Goal: Task Accomplishment & Management: Complete application form

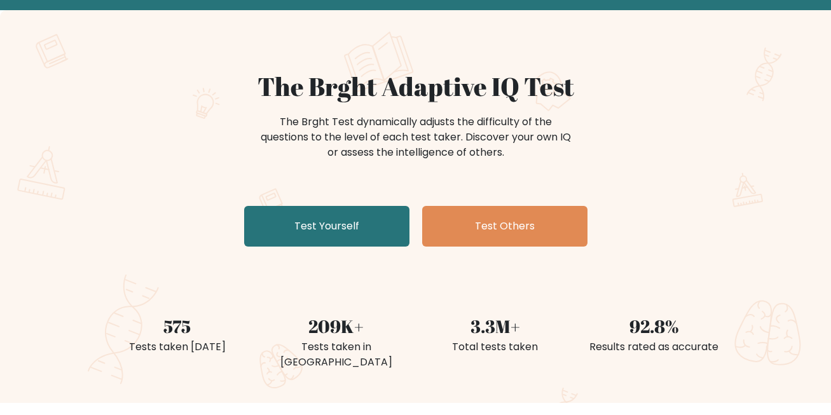
scroll to position [64, 0]
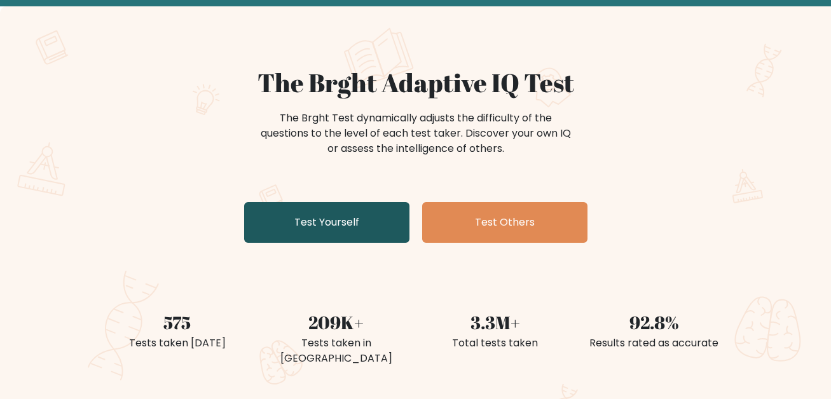
click at [354, 206] on link "Test Yourself" at bounding box center [326, 222] width 165 height 41
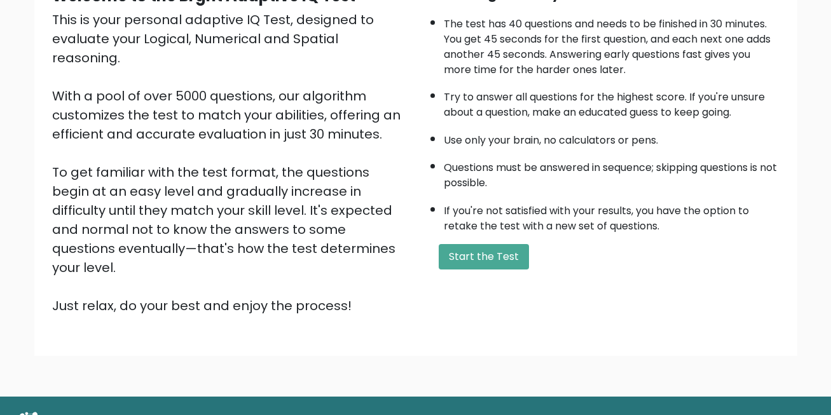
scroll to position [167, 0]
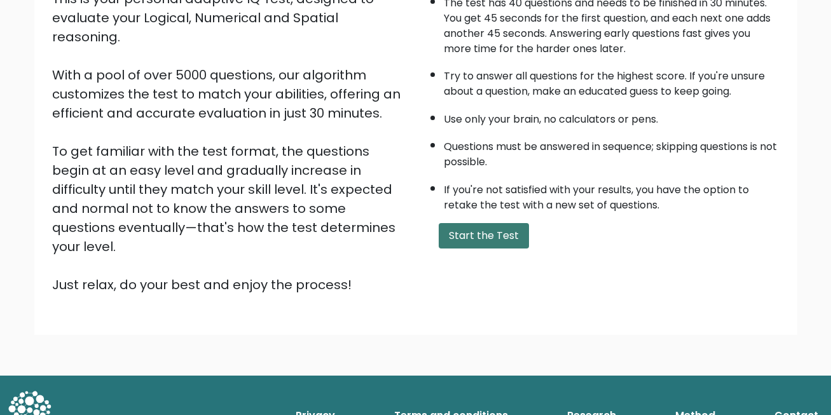
click at [456, 231] on button "Start the Test" at bounding box center [484, 235] width 90 height 25
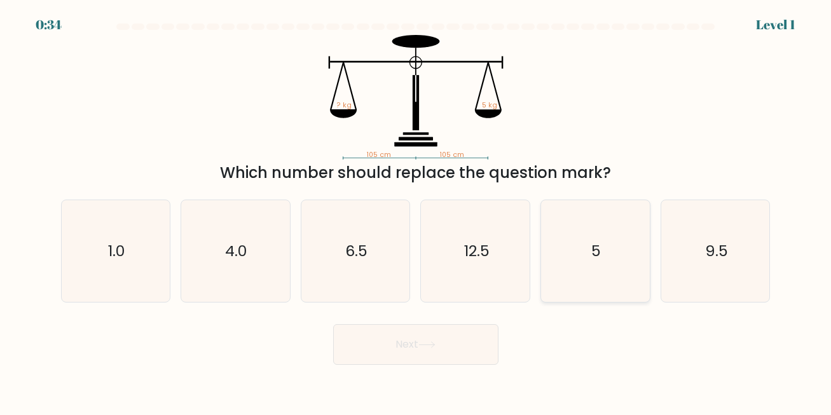
click at [565, 245] on icon "5" at bounding box center [595, 251] width 102 height 102
click at [417, 211] on input "e. 5" at bounding box center [416, 209] width 1 height 3
radio input "true"
click at [409, 352] on button "Next" at bounding box center [415, 344] width 165 height 41
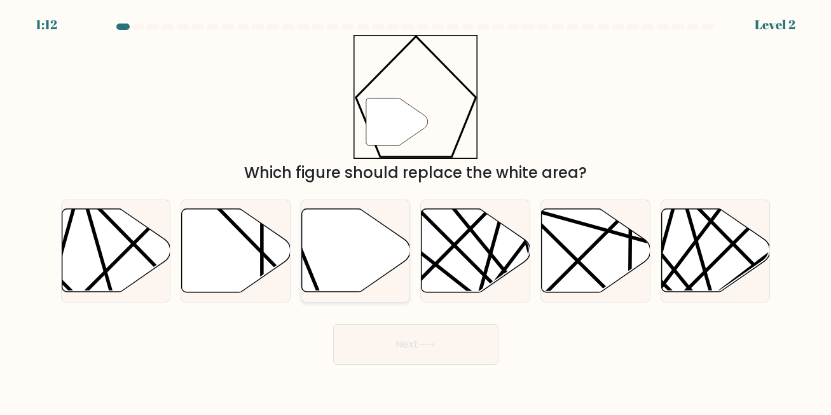
click at [322, 272] on icon at bounding box center [356, 250] width 109 height 83
click at [416, 211] on input "c." at bounding box center [416, 209] width 1 height 3
radio input "true"
click at [374, 336] on button "Next" at bounding box center [415, 344] width 165 height 41
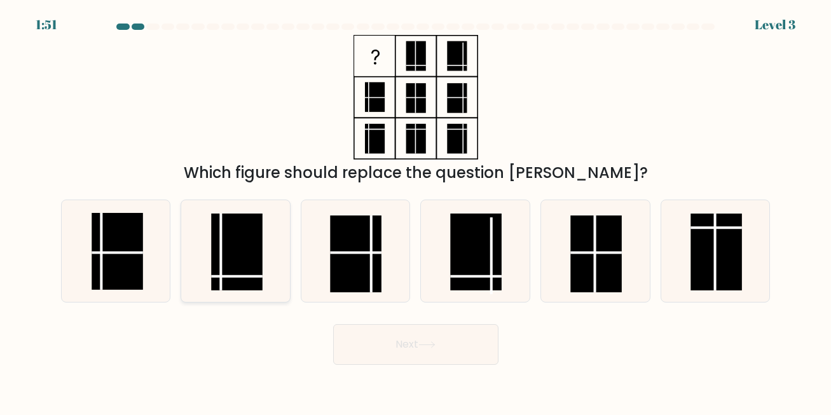
click at [252, 260] on rect at bounding box center [238, 252] width 52 height 77
click at [416, 211] on input "b." at bounding box center [416, 209] width 1 height 3
radio input "true"
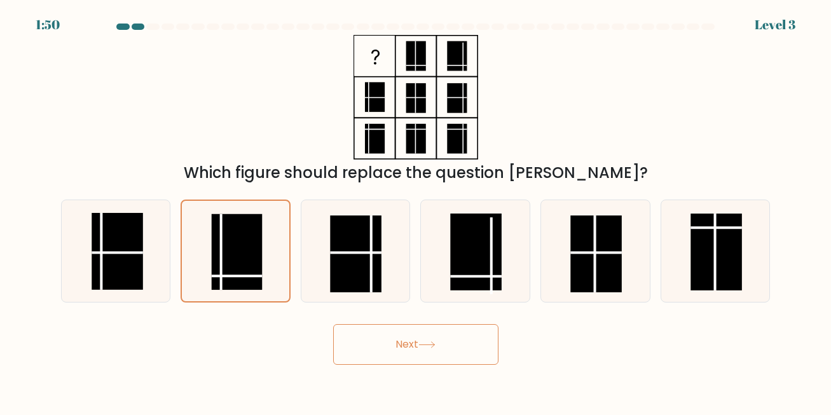
click at [390, 348] on button "Next" at bounding box center [415, 344] width 165 height 41
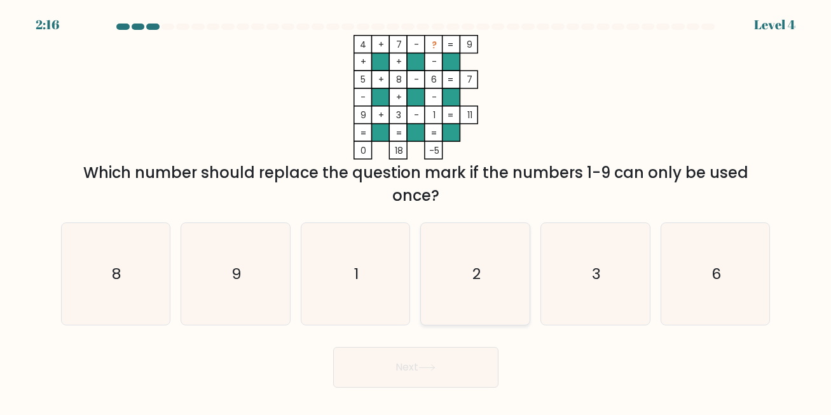
click at [472, 272] on icon "2" at bounding box center [476, 274] width 102 height 102
click at [417, 211] on input "d. 2" at bounding box center [416, 209] width 1 height 3
radio input "true"
click at [455, 377] on button "Next" at bounding box center [415, 367] width 165 height 41
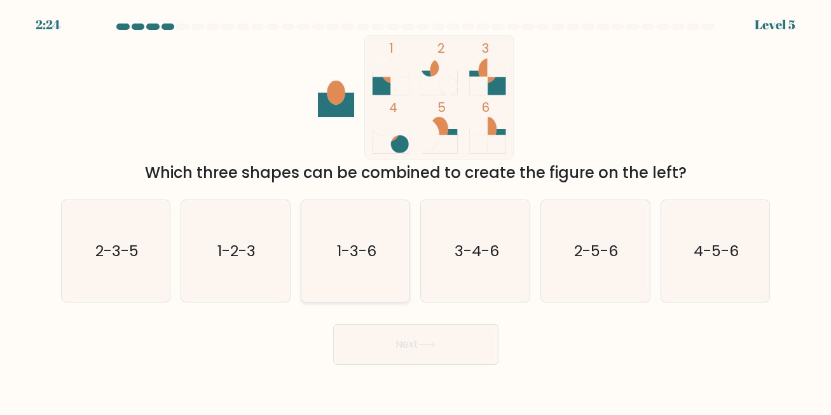
click at [355, 280] on icon "1-3-6" at bounding box center [356, 251] width 102 height 102
click at [416, 211] on input "c. 1-3-6" at bounding box center [416, 209] width 1 height 3
radio input "true"
click at [385, 343] on button "Next" at bounding box center [415, 344] width 165 height 41
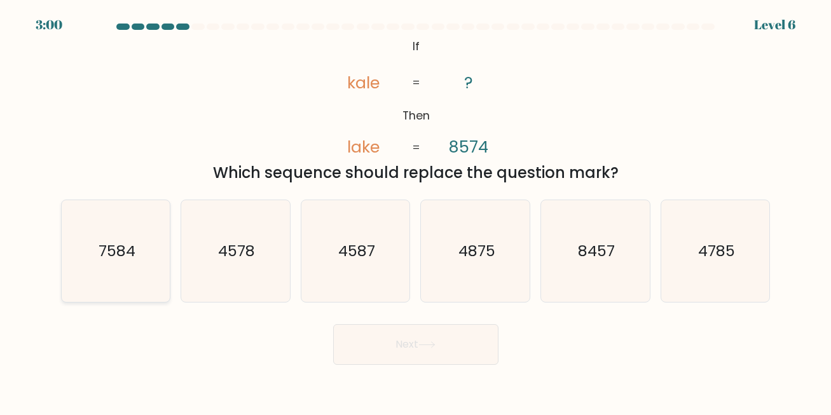
click at [155, 244] on icon "7584" at bounding box center [116, 251] width 102 height 102
click at [416, 211] on input "a. 7584" at bounding box center [416, 209] width 1 height 3
radio input "true"
click at [449, 353] on button "Next" at bounding box center [415, 344] width 165 height 41
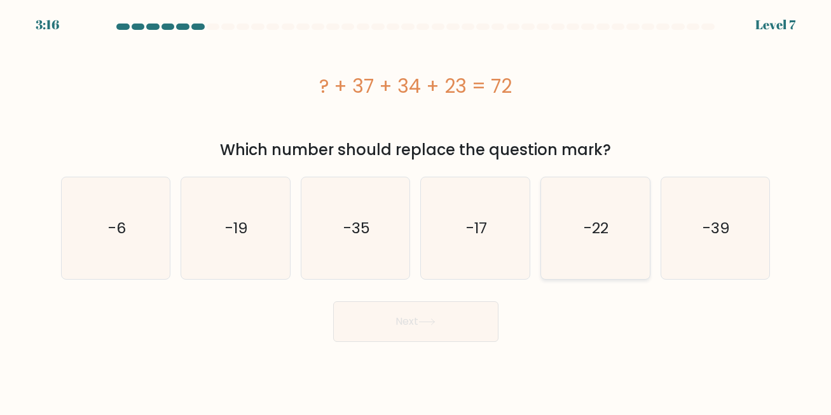
click at [562, 251] on icon "-22" at bounding box center [595, 228] width 102 height 102
click at [417, 211] on input "e. -22" at bounding box center [416, 209] width 1 height 3
radio input "true"
click at [457, 319] on button "Next" at bounding box center [415, 321] width 165 height 41
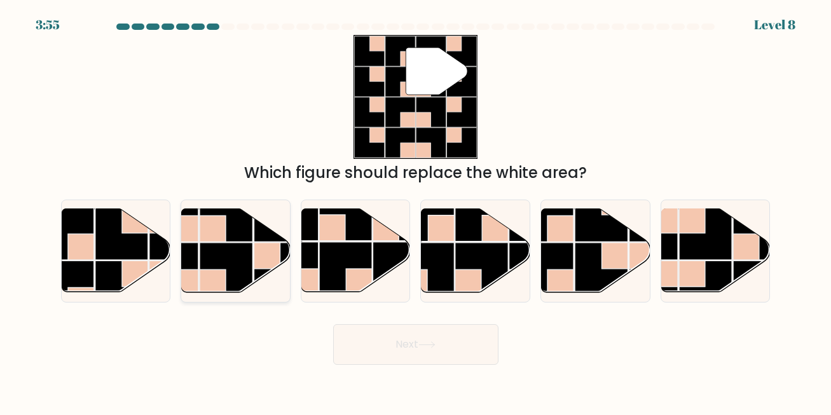
click at [247, 274] on rect at bounding box center [226, 269] width 53 height 53
click at [416, 211] on input "b." at bounding box center [416, 209] width 1 height 3
radio input "true"
click at [414, 345] on button "Next" at bounding box center [415, 344] width 165 height 41
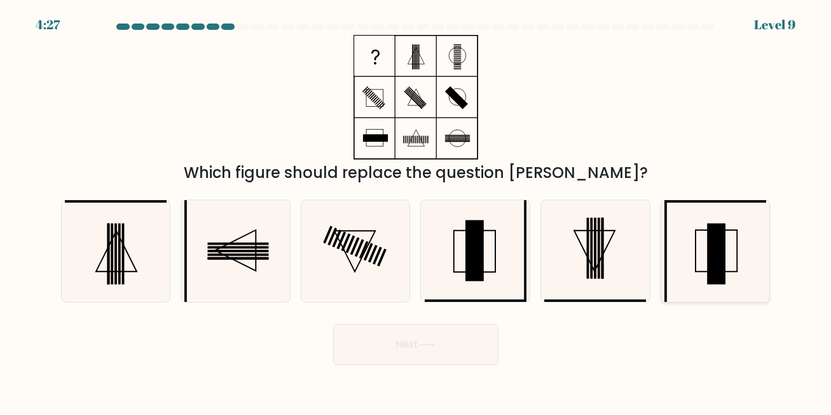
click at [707, 242] on icon at bounding box center [716, 251] width 102 height 102
click at [417, 211] on input "f." at bounding box center [416, 209] width 1 height 3
radio input "true"
click at [424, 342] on icon at bounding box center [426, 345] width 17 height 7
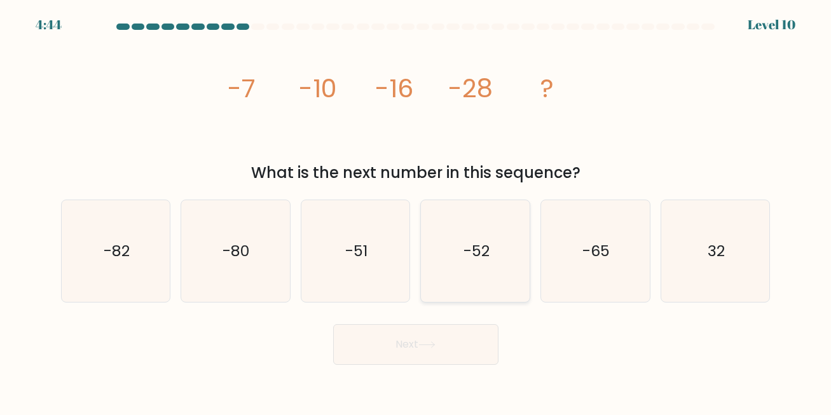
click at [457, 237] on icon "-52" at bounding box center [476, 251] width 102 height 102
click at [417, 211] on input "d. -52" at bounding box center [416, 209] width 1 height 3
radio input "true"
click at [431, 348] on icon at bounding box center [426, 345] width 17 height 7
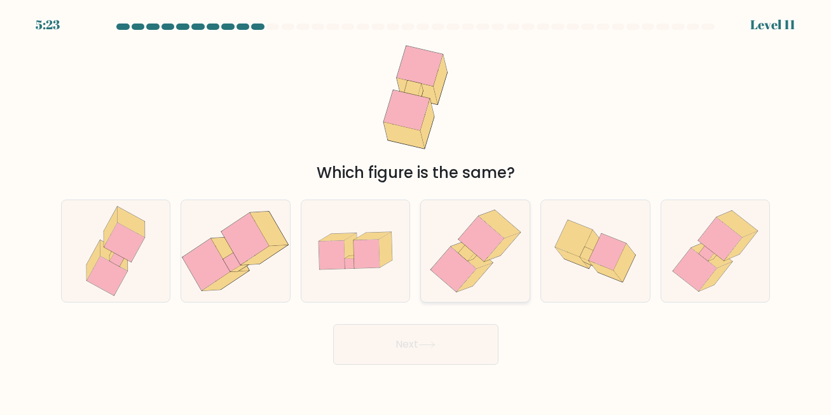
click at [472, 261] on icon at bounding box center [472, 255] width 42 height 28
click at [417, 211] on input "d." at bounding box center [416, 209] width 1 height 3
radio input "true"
click at [453, 342] on button "Next" at bounding box center [415, 344] width 165 height 41
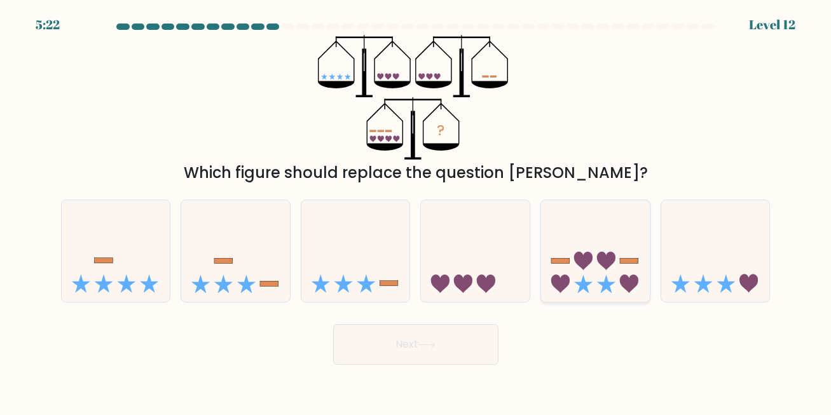
click at [579, 232] on icon at bounding box center [595, 251] width 109 height 90
click at [417, 211] on input "e." at bounding box center [416, 209] width 1 height 3
radio input "true"
click at [460, 338] on button "Next" at bounding box center [415, 344] width 165 height 41
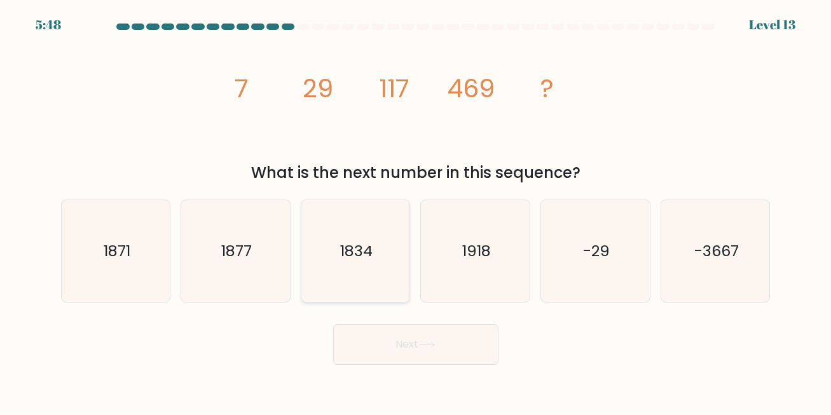
click at [317, 252] on icon "1834" at bounding box center [356, 251] width 102 height 102
click at [416, 211] on input "c. 1834" at bounding box center [416, 209] width 1 height 3
radio input "true"
click at [346, 335] on button "Next" at bounding box center [415, 344] width 165 height 41
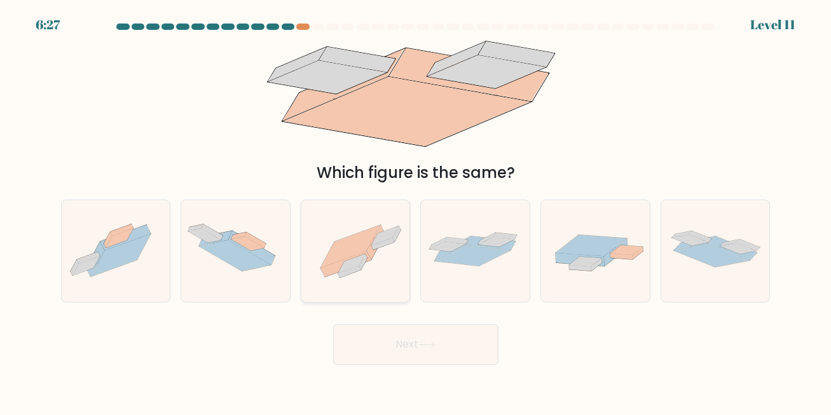
click at [381, 250] on icon at bounding box center [355, 251] width 109 height 81
click at [416, 211] on input "c." at bounding box center [416, 209] width 1 height 3
radio input "true"
click at [423, 332] on button "Next" at bounding box center [415, 344] width 165 height 41
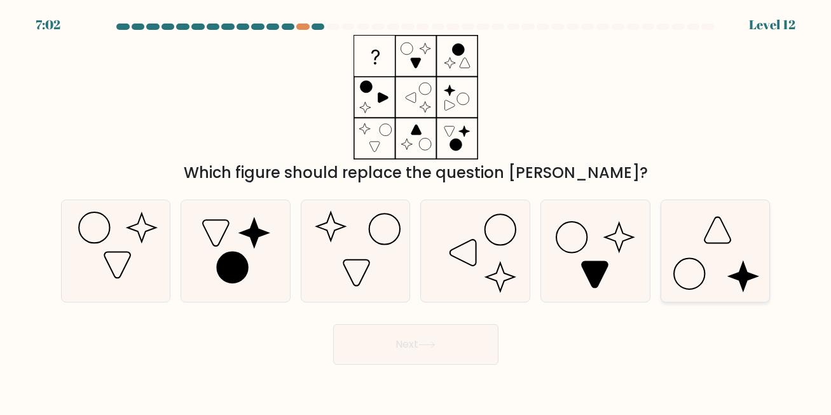
click at [676, 236] on icon at bounding box center [716, 251] width 102 height 102
click at [417, 211] on input "f." at bounding box center [416, 209] width 1 height 3
radio input "true"
click at [450, 328] on button "Next" at bounding box center [415, 344] width 165 height 41
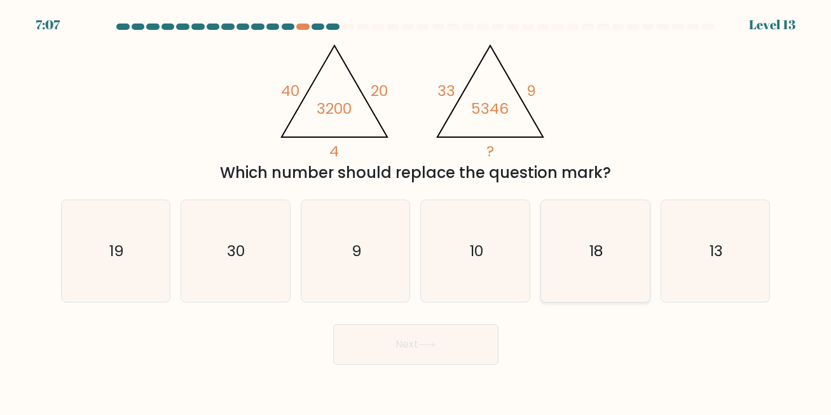
click at [560, 280] on icon "18" at bounding box center [595, 251] width 102 height 102
click at [417, 211] on input "e. 18" at bounding box center [416, 209] width 1 height 3
radio input "true"
click at [434, 371] on body "7:06 Level 13" at bounding box center [415, 207] width 831 height 415
click at [434, 352] on button "Next" at bounding box center [415, 344] width 165 height 41
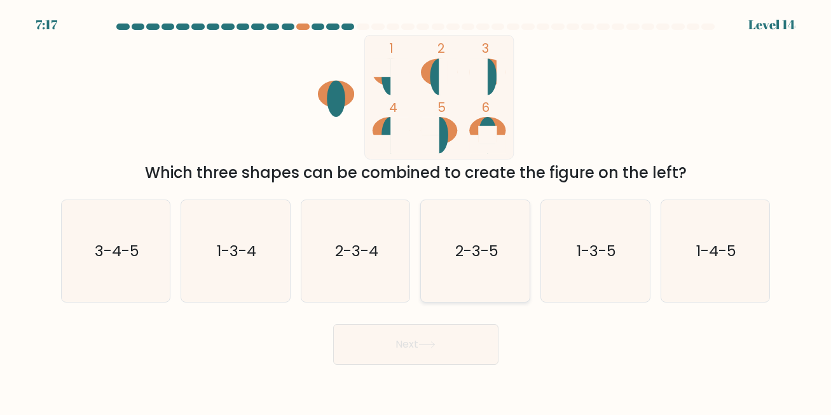
click at [455, 251] on text "2-3-5" at bounding box center [476, 250] width 43 height 21
click at [417, 211] on input "d. 2-3-5" at bounding box center [416, 209] width 1 height 3
radio input "true"
click at [429, 328] on button "Next" at bounding box center [415, 344] width 165 height 41
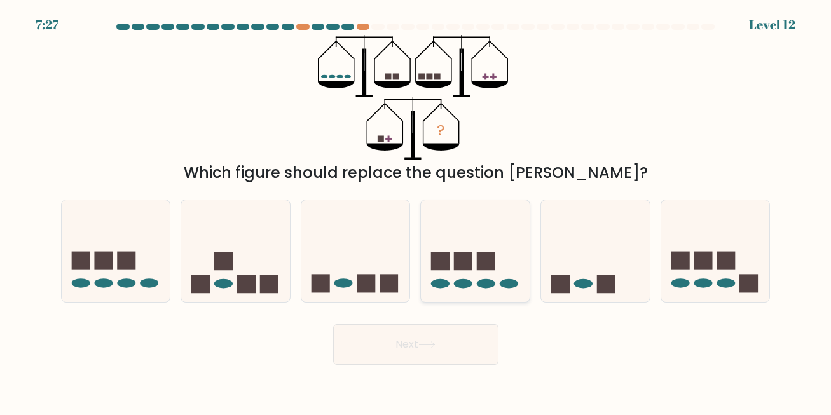
click at [466, 252] on rect at bounding box center [463, 261] width 18 height 18
click at [417, 211] on input "d." at bounding box center [416, 209] width 1 height 3
radio input "true"
click at [411, 342] on button "Next" at bounding box center [415, 344] width 165 height 41
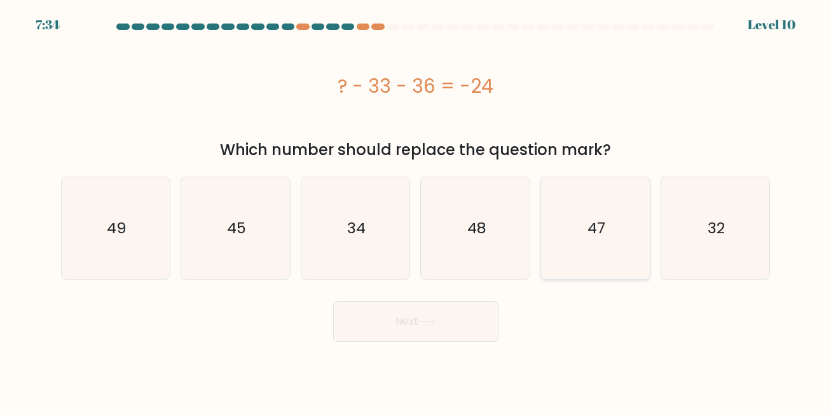
click at [551, 236] on icon "47" at bounding box center [595, 228] width 102 height 102
click at [417, 211] on input "e. 47" at bounding box center [416, 209] width 1 height 3
radio input "true"
click at [413, 306] on button "Next" at bounding box center [415, 321] width 165 height 41
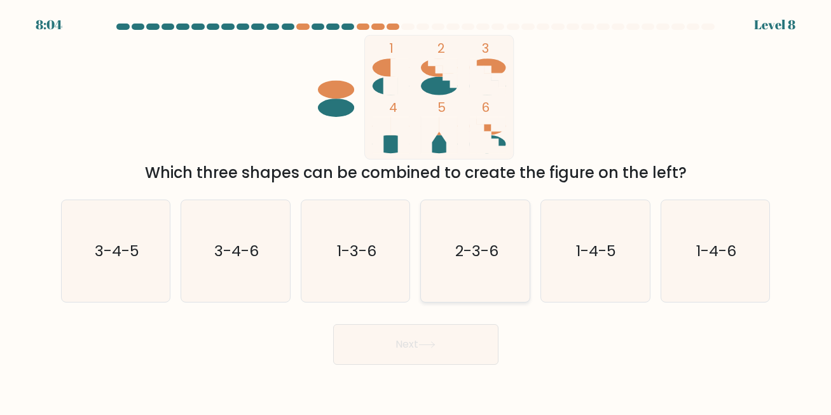
click at [488, 235] on icon "2-3-6" at bounding box center [476, 251] width 102 height 102
click at [417, 211] on input "d. 2-3-6" at bounding box center [416, 209] width 1 height 3
radio input "true"
click at [445, 343] on button "Next" at bounding box center [415, 344] width 165 height 41
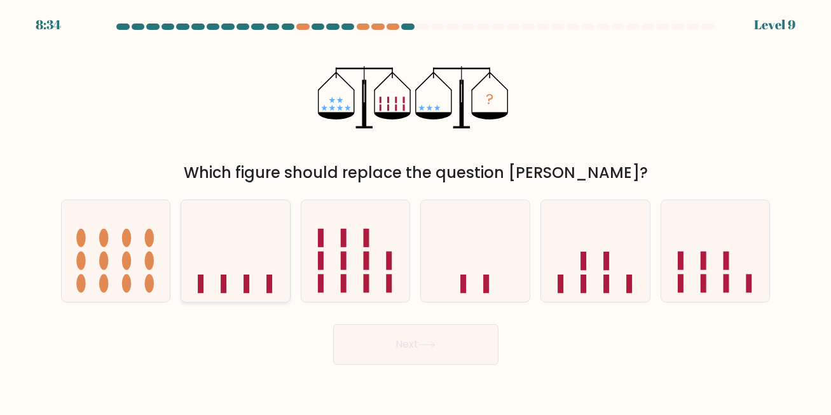
click at [264, 268] on icon at bounding box center [235, 251] width 109 height 90
click at [416, 211] on input "b." at bounding box center [416, 209] width 1 height 3
radio input "true"
click at [431, 348] on icon at bounding box center [426, 345] width 17 height 7
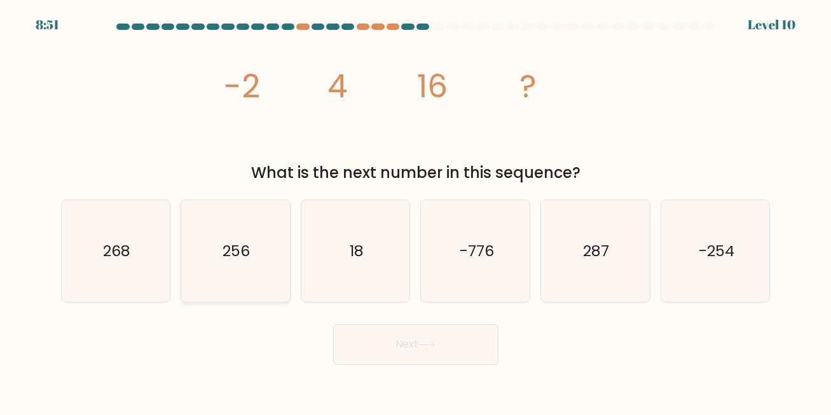
click at [273, 253] on icon "256" at bounding box center [235, 251] width 102 height 102
click at [416, 211] on input "b. 256" at bounding box center [416, 209] width 1 height 3
radio input "true"
click at [375, 349] on button "Next" at bounding box center [415, 344] width 165 height 41
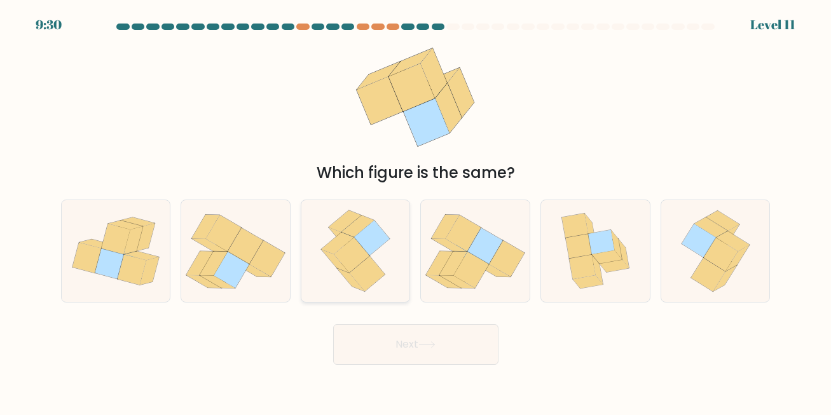
click at [370, 254] on icon at bounding box center [372, 238] width 36 height 35
click at [416, 211] on input "c." at bounding box center [416, 209] width 1 height 3
radio input "true"
click at [380, 328] on button "Next" at bounding box center [415, 344] width 165 height 41
click at [382, 341] on button "Next" at bounding box center [415, 344] width 165 height 41
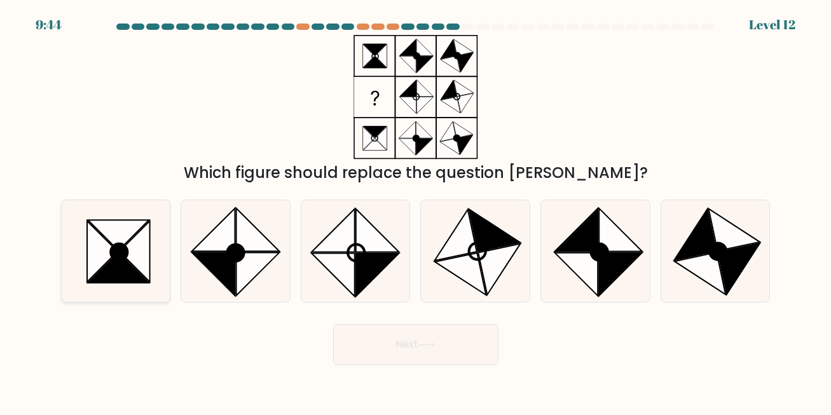
click at [149, 271] on icon at bounding box center [135, 251] width 31 height 61
click at [416, 211] on input "a." at bounding box center [416, 209] width 1 height 3
radio input "true"
click at [395, 351] on button "Next" at bounding box center [415, 344] width 165 height 41
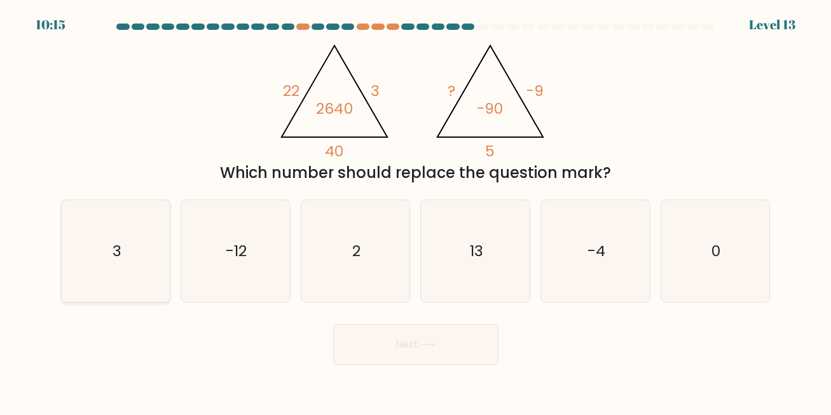
click at [152, 258] on icon "3" at bounding box center [116, 251] width 102 height 102
click at [416, 211] on input "a. 3" at bounding box center [416, 209] width 1 height 3
radio input "true"
click at [432, 347] on icon at bounding box center [426, 345] width 17 height 7
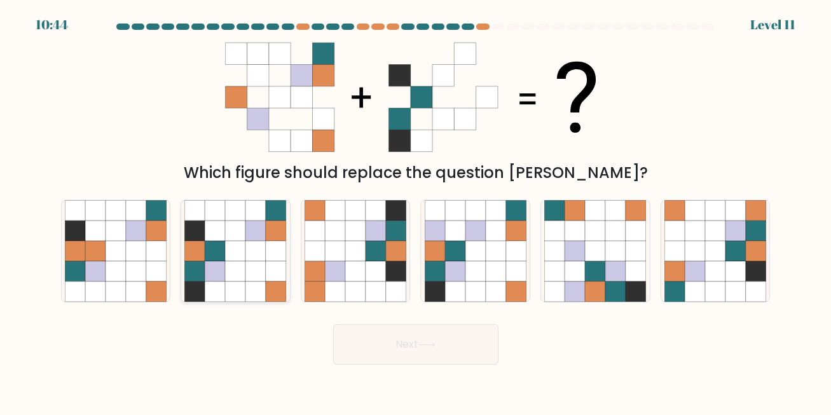
click at [226, 278] on icon at bounding box center [236, 271] width 20 height 20
click at [416, 211] on input "b." at bounding box center [416, 209] width 1 height 3
radio input "true"
click at [425, 349] on button "Next" at bounding box center [415, 344] width 165 height 41
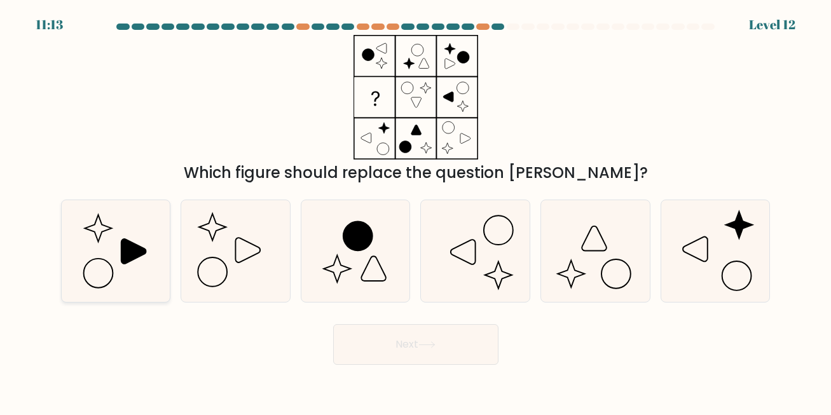
click at [128, 247] on icon at bounding box center [133, 251] width 25 height 25
click at [416, 211] on input "a." at bounding box center [416, 209] width 1 height 3
radio input "true"
click at [393, 354] on button "Next" at bounding box center [415, 344] width 165 height 41
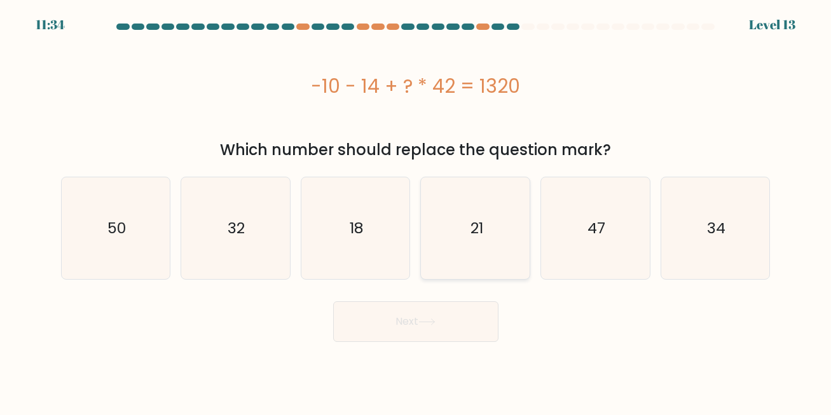
click at [444, 245] on icon "21" at bounding box center [476, 228] width 102 height 102
click at [417, 211] on input "d. 21" at bounding box center [416, 209] width 1 height 3
radio input "true"
click at [424, 322] on icon at bounding box center [426, 322] width 17 height 7
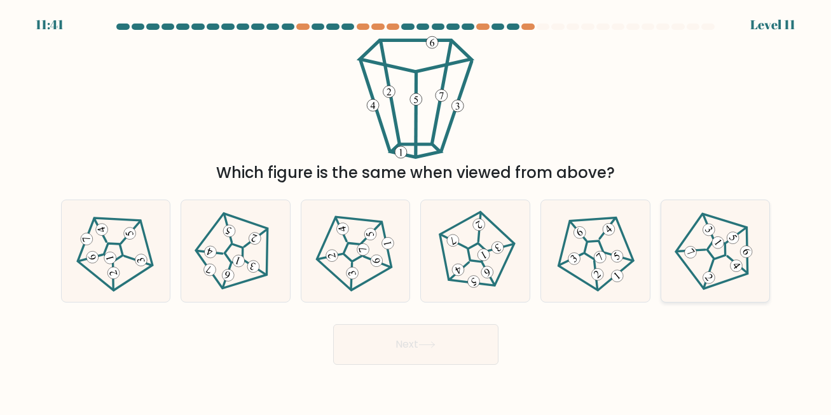
click at [755, 227] on icon at bounding box center [715, 251] width 81 height 81
click at [417, 211] on input "f." at bounding box center [416, 209] width 1 height 3
radio input "true"
click at [422, 341] on button "Next" at bounding box center [415, 344] width 165 height 41
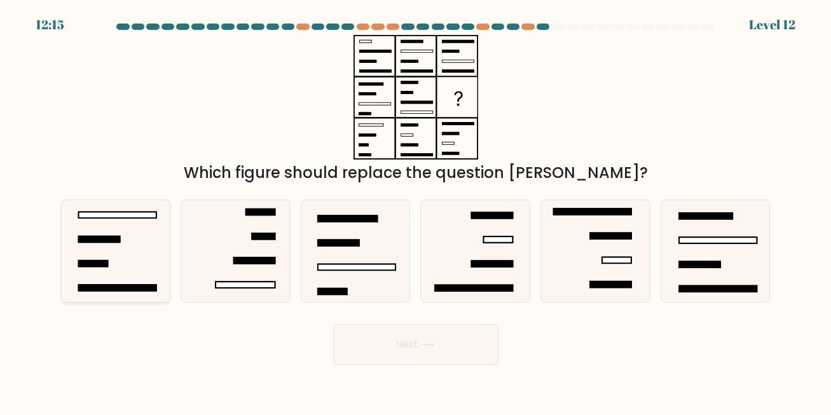
click at [149, 240] on icon at bounding box center [116, 251] width 102 height 102
click at [416, 211] on input "a." at bounding box center [416, 209] width 1 height 3
radio input "true"
click at [390, 333] on button "Next" at bounding box center [415, 344] width 165 height 41
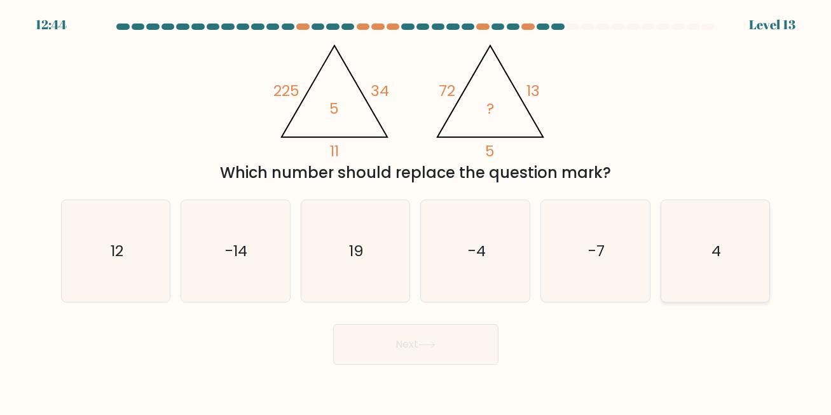
click at [718, 259] on text "4" at bounding box center [717, 250] width 10 height 21
click at [417, 211] on input "f. 4" at bounding box center [416, 209] width 1 height 3
radio input "true"
click at [411, 351] on button "Next" at bounding box center [415, 344] width 165 height 41
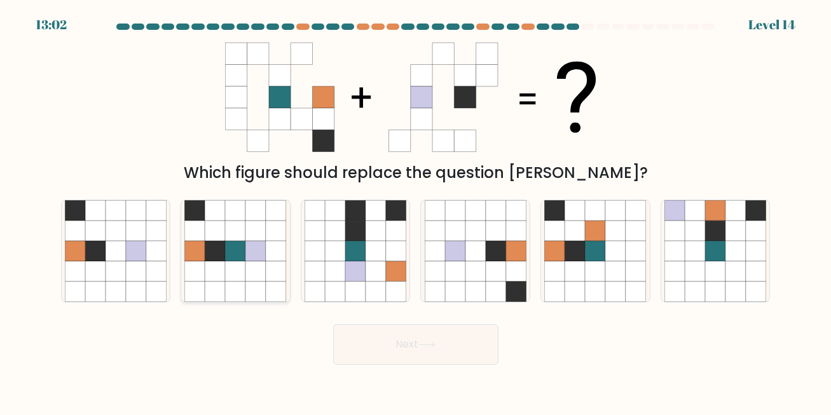
click at [233, 239] on icon at bounding box center [236, 231] width 20 height 20
click at [416, 211] on input "b." at bounding box center [416, 209] width 1 height 3
radio input "true"
click at [420, 336] on button "Next" at bounding box center [415, 344] width 165 height 41
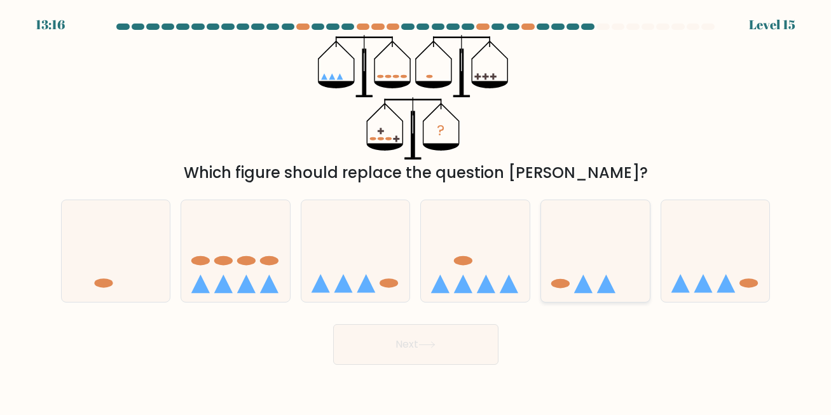
click at [597, 274] on icon at bounding box center [595, 251] width 109 height 90
click at [417, 211] on input "e." at bounding box center [416, 209] width 1 height 3
radio input "true"
click at [462, 352] on button "Next" at bounding box center [415, 344] width 165 height 41
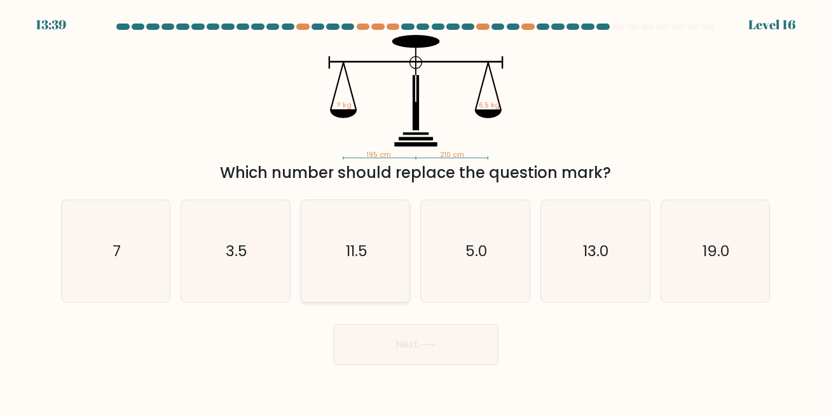
click at [396, 263] on icon "11.5" at bounding box center [356, 251] width 102 height 102
click at [416, 211] on input "c. 11.5" at bounding box center [416, 209] width 1 height 3
radio input "true"
click at [410, 346] on button "Next" at bounding box center [415, 344] width 165 height 41
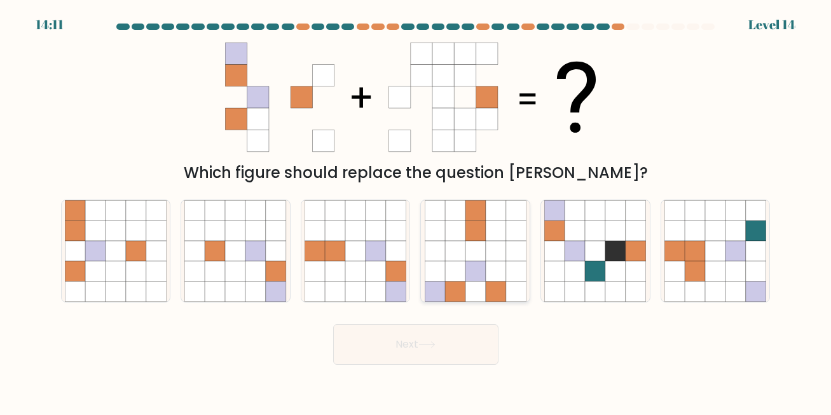
click at [486, 270] on icon at bounding box center [496, 271] width 20 height 20
click at [417, 211] on input "d." at bounding box center [416, 209] width 1 height 3
radio input "true"
click at [423, 344] on icon at bounding box center [426, 345] width 17 height 7
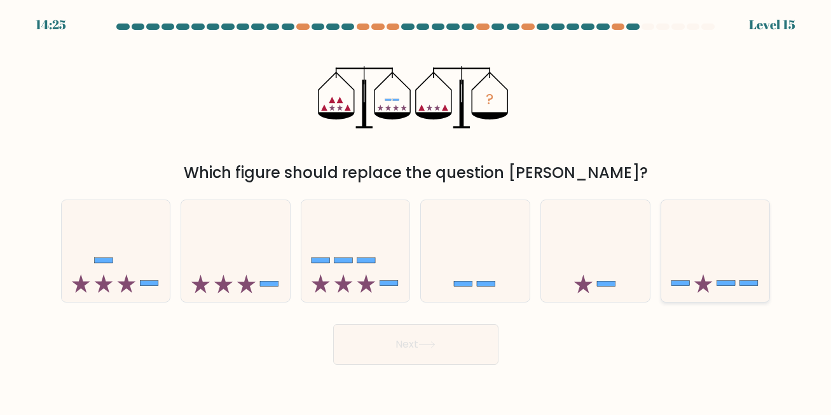
click at [707, 267] on icon at bounding box center [715, 251] width 109 height 90
click at [417, 211] on input "f." at bounding box center [416, 209] width 1 height 3
radio input "true"
click at [443, 345] on button "Next" at bounding box center [415, 344] width 165 height 41
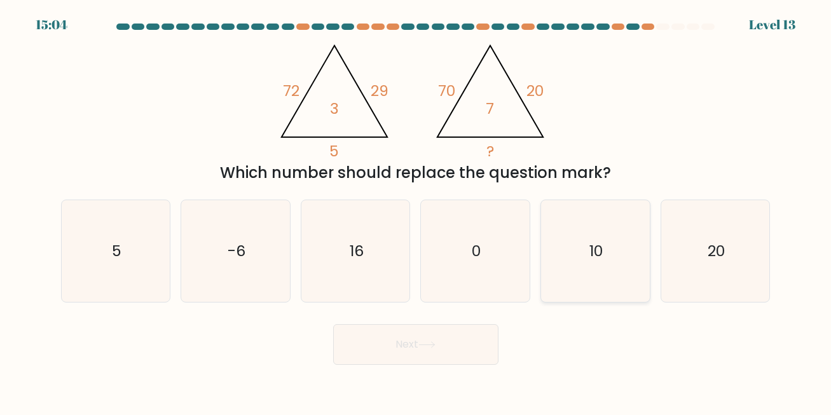
click at [597, 247] on text "10" at bounding box center [597, 250] width 14 height 21
click at [417, 211] on input "e. 10" at bounding box center [416, 209] width 1 height 3
radio input "true"
click at [424, 345] on icon at bounding box center [426, 345] width 15 height 6
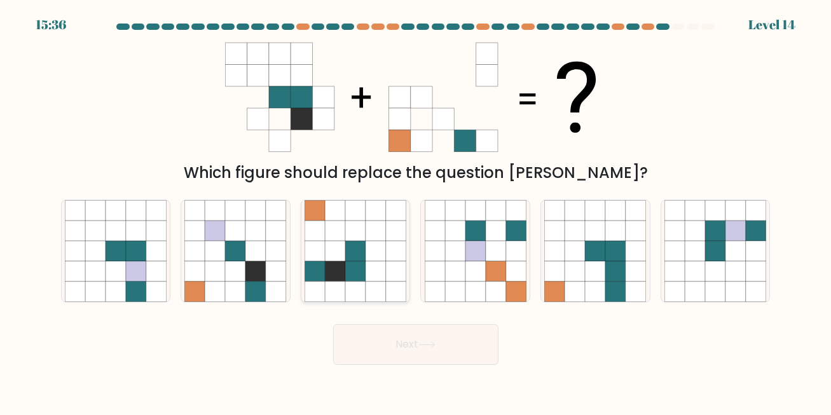
click at [343, 284] on icon at bounding box center [335, 292] width 20 height 20
click at [416, 211] on input "c." at bounding box center [416, 209] width 1 height 3
radio input "true"
click at [405, 334] on button "Next" at bounding box center [415, 344] width 165 height 41
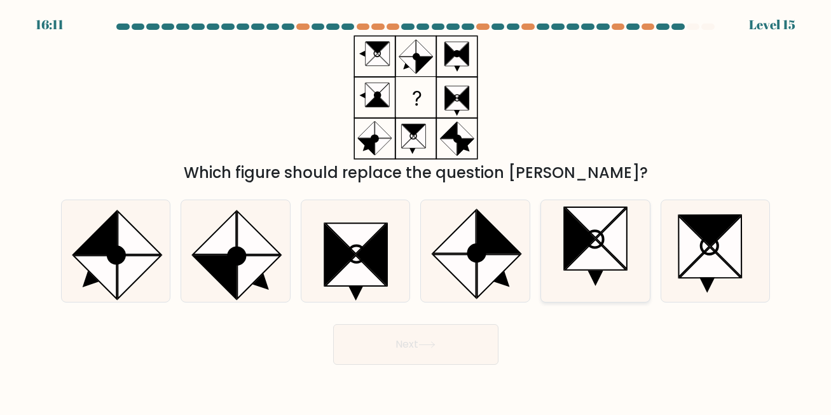
click at [577, 244] on icon at bounding box center [580, 239] width 31 height 61
click at [417, 211] on input "e." at bounding box center [416, 209] width 1 height 3
radio input "true"
click at [414, 343] on button "Next" at bounding box center [415, 344] width 165 height 41
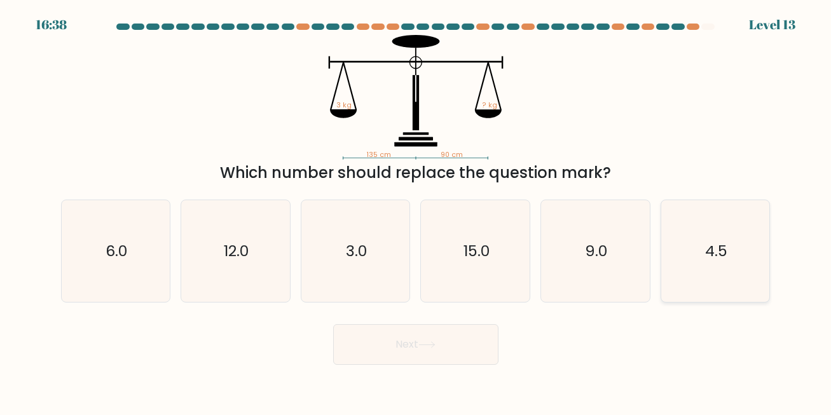
click at [716, 260] on text "4.5" at bounding box center [716, 250] width 22 height 21
click at [417, 211] on input "f. 4.5" at bounding box center [416, 209] width 1 height 3
radio input "true"
click at [421, 338] on button "Next" at bounding box center [415, 344] width 165 height 41
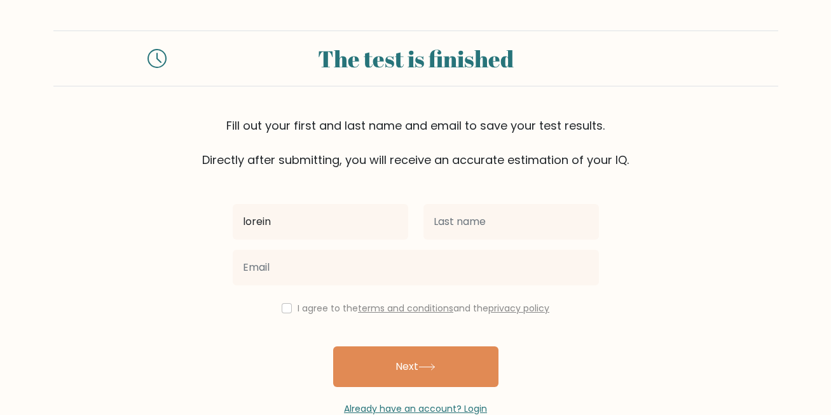
type input "Loreinz Khylle"
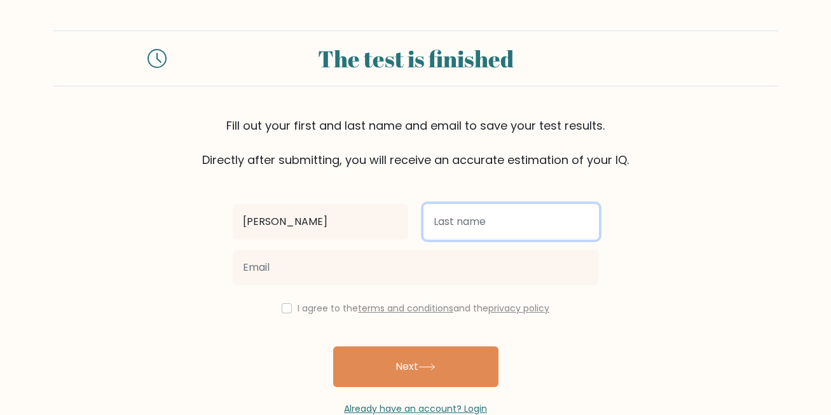
click at [466, 221] on input "text" at bounding box center [512, 222] width 176 height 36
type input "Banug"
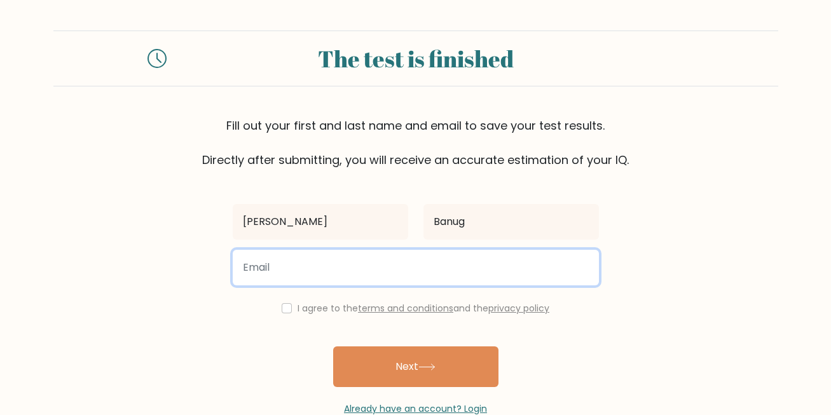
click at [410, 272] on input "email" at bounding box center [416, 268] width 366 height 36
type input "reinz146@gmail.com"
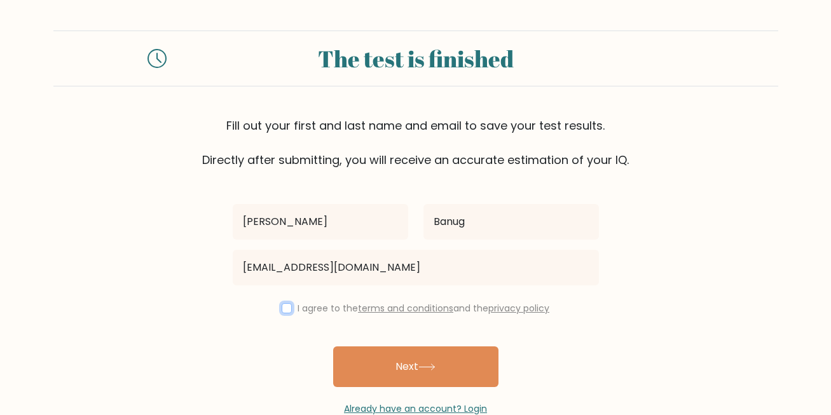
click at [282, 311] on input "checkbox" at bounding box center [287, 308] width 10 height 10
checkbox input "true"
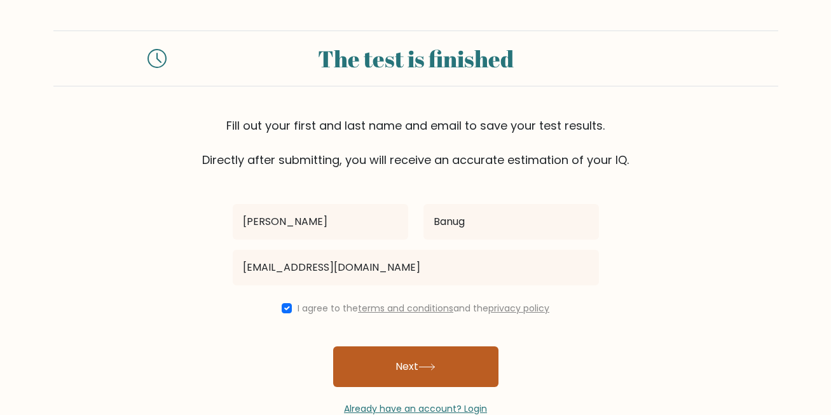
click at [363, 361] on button "Next" at bounding box center [415, 367] width 165 height 41
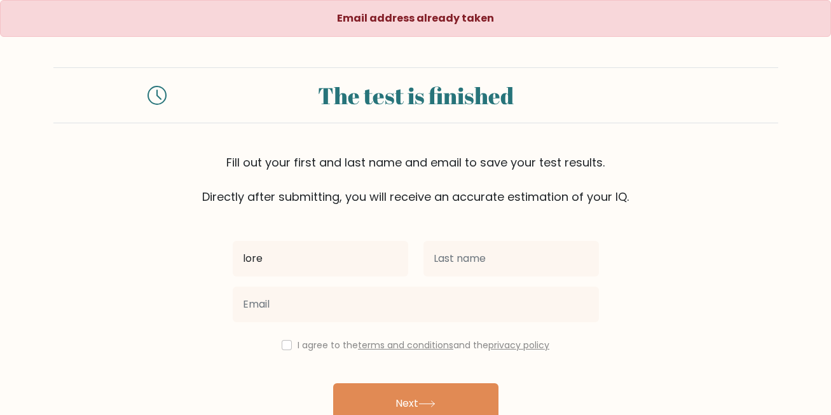
type input "[PERSON_NAME]"
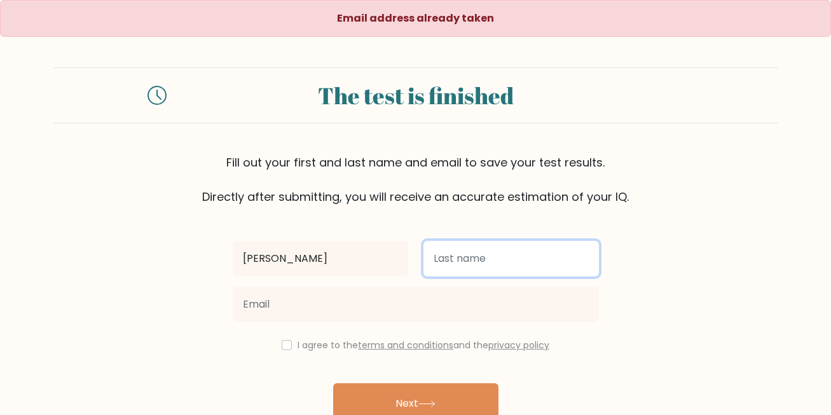
click at [476, 270] on input "text" at bounding box center [512, 259] width 176 height 36
type input "Banug"
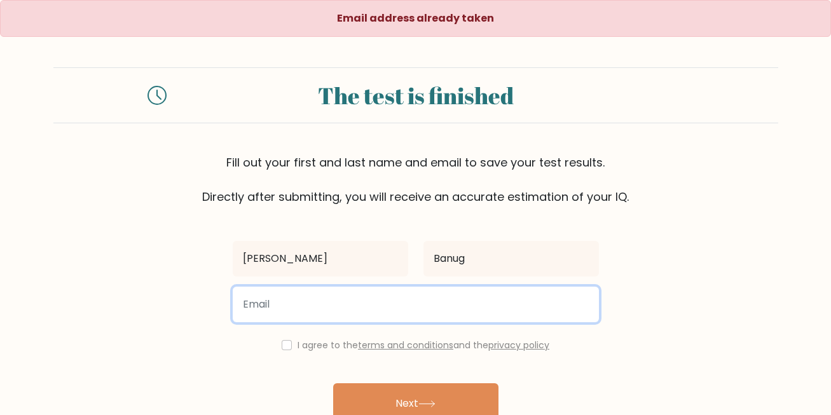
click at [445, 293] on input "email" at bounding box center [416, 305] width 366 height 36
type input "loreinzb@gmail.com"
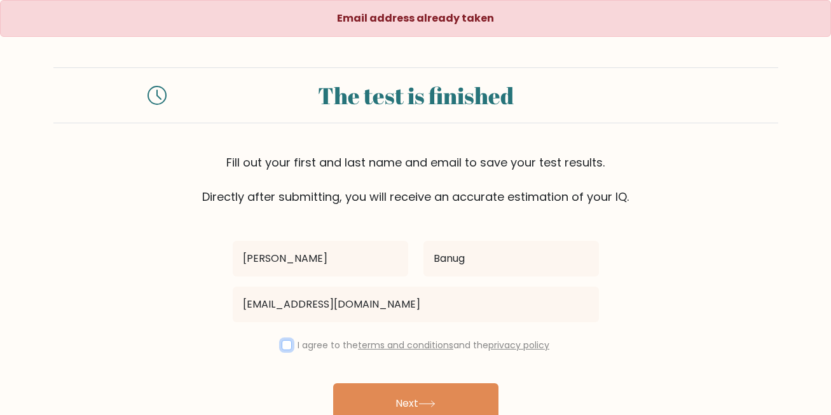
click at [284, 345] on input "checkbox" at bounding box center [287, 345] width 10 height 10
checkbox input "true"
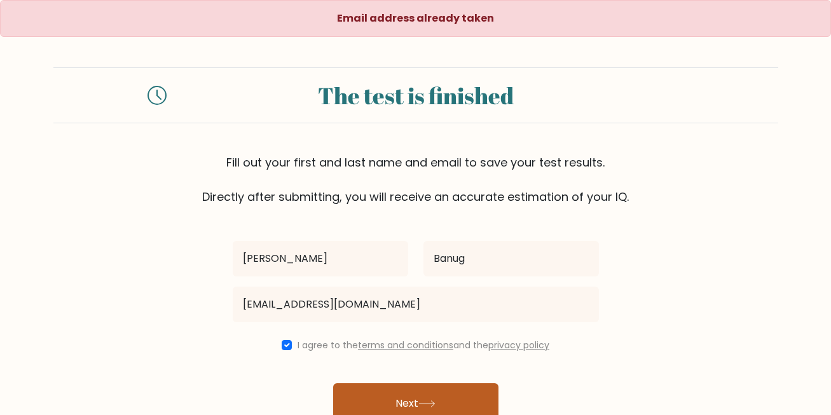
click at [392, 388] on button "Next" at bounding box center [415, 404] width 165 height 41
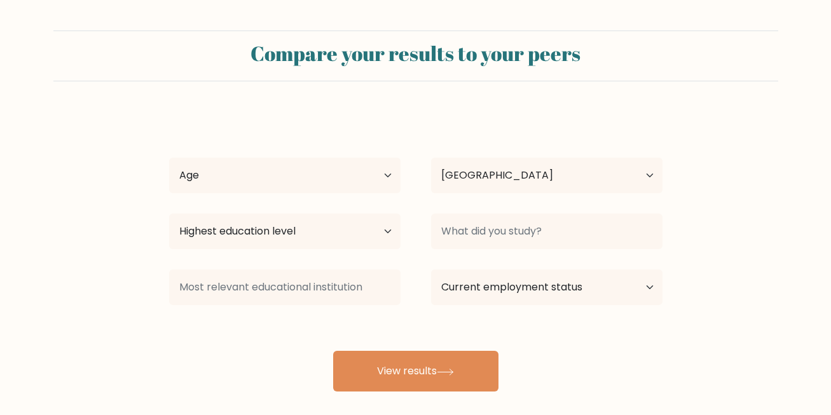
select select "PH"
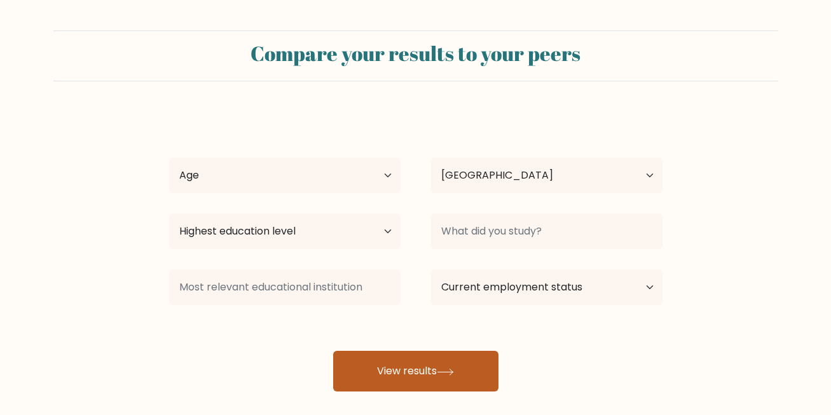
click at [446, 377] on button "View results" at bounding box center [415, 371] width 165 height 41
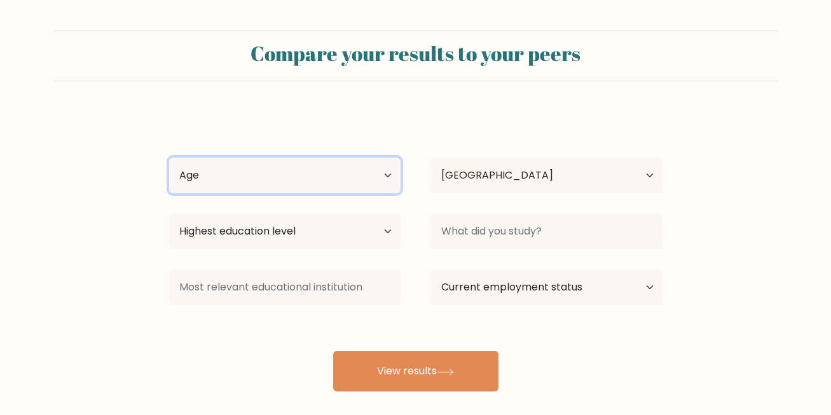
click at [374, 173] on select "Age Under [DEMOGRAPHIC_DATA] [DEMOGRAPHIC_DATA] [DEMOGRAPHIC_DATA] [DEMOGRAPHIC…" at bounding box center [285, 176] width 232 height 36
select select "18_24"
click at [169, 158] on select "Age Under [DEMOGRAPHIC_DATA] [DEMOGRAPHIC_DATA] [DEMOGRAPHIC_DATA] [DEMOGRAPHIC…" at bounding box center [285, 176] width 232 height 36
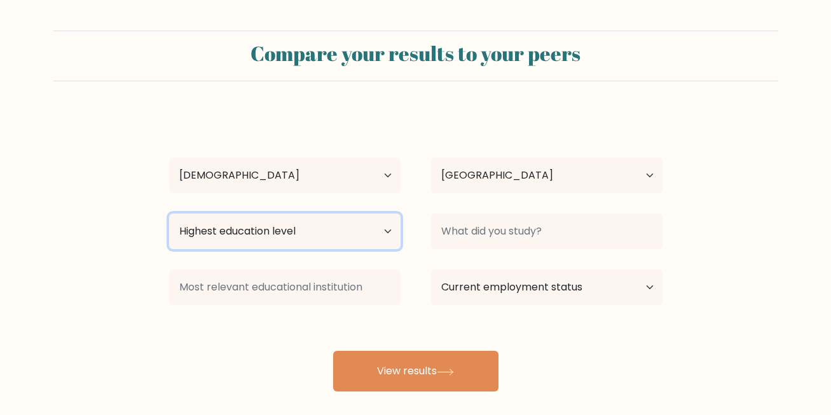
click at [346, 219] on select "Highest education level No schooling Primary Lower Secondary Upper Secondary Oc…" at bounding box center [285, 232] width 232 height 36
select select "bachelors_degree"
click at [169, 214] on select "Highest education level No schooling Primary Lower Secondary Upper Secondary Oc…" at bounding box center [285, 232] width 232 height 36
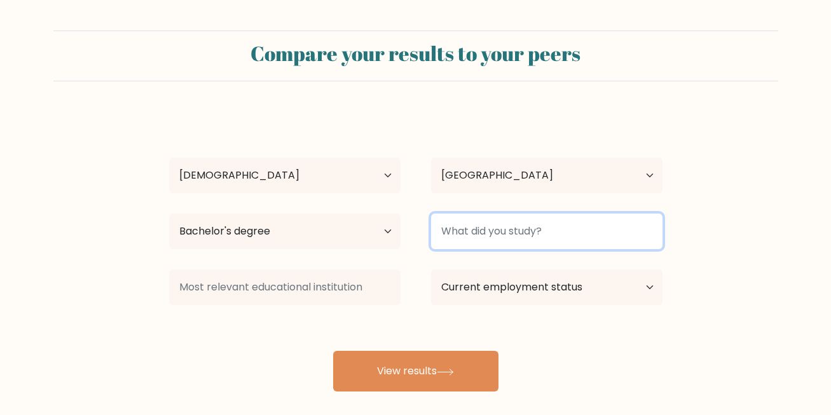
click at [470, 222] on input at bounding box center [547, 232] width 232 height 36
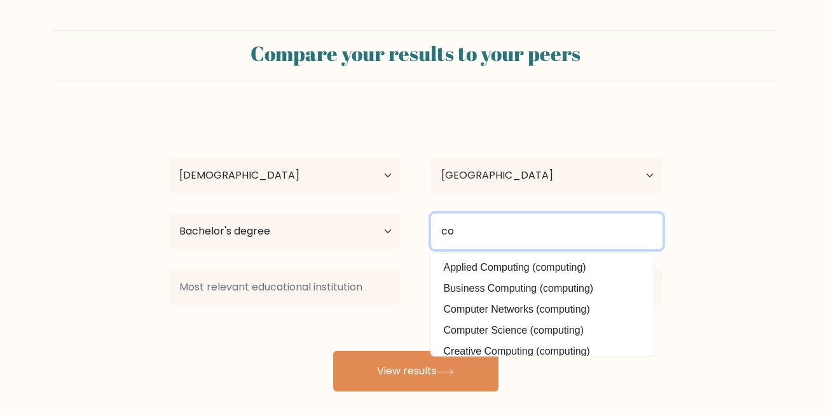
type input "c"
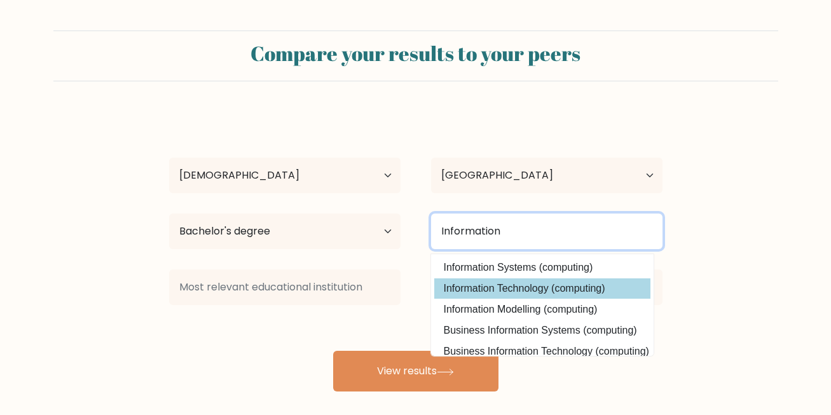
type input "Information"
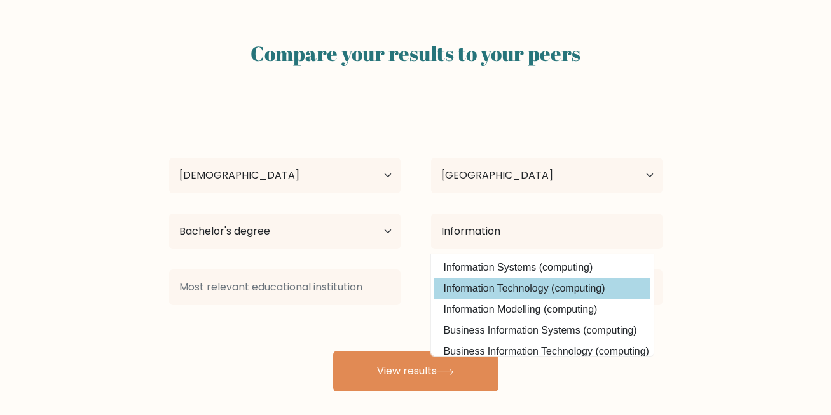
click at [478, 290] on div "[PERSON_NAME] Age Under [DEMOGRAPHIC_DATA] [DEMOGRAPHIC_DATA] [DEMOGRAPHIC_DATA…" at bounding box center [416, 252] width 509 height 280
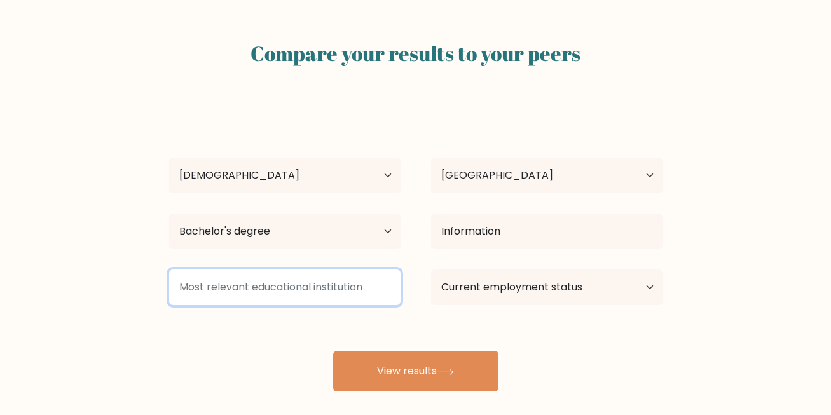
click at [365, 289] on input at bounding box center [285, 288] width 232 height 36
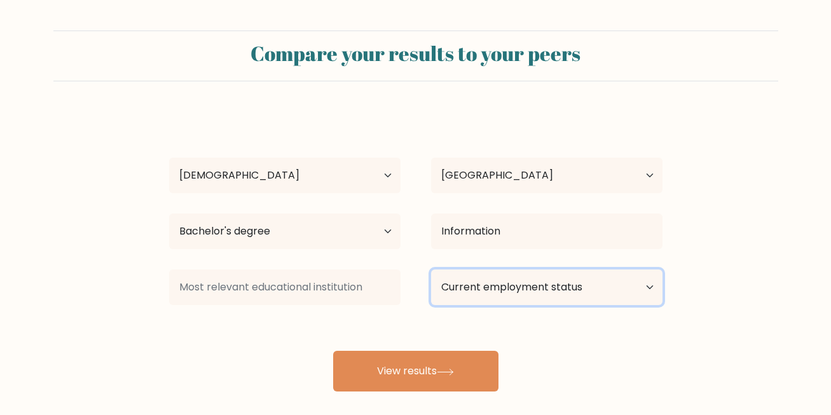
click at [479, 286] on select "Current employment status Employed Student Retired Other / prefer not to answer" at bounding box center [547, 288] width 232 height 36
select select "other"
click at [431, 270] on select "Current employment status Employed Student Retired Other / prefer not to answer" at bounding box center [547, 288] width 232 height 36
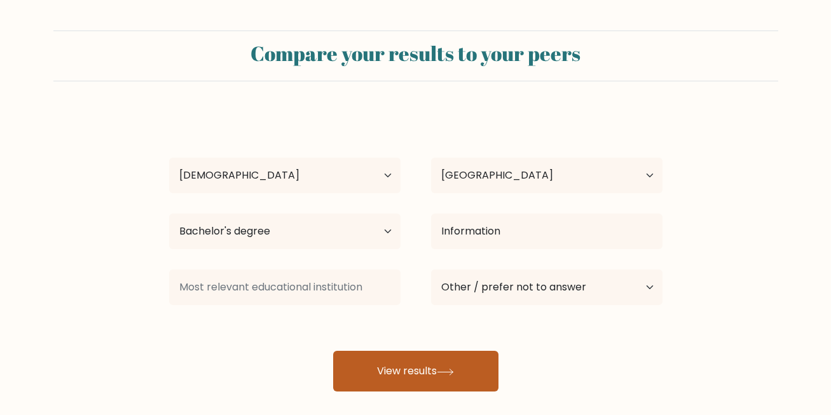
click at [452, 363] on button "View results" at bounding box center [415, 371] width 165 height 41
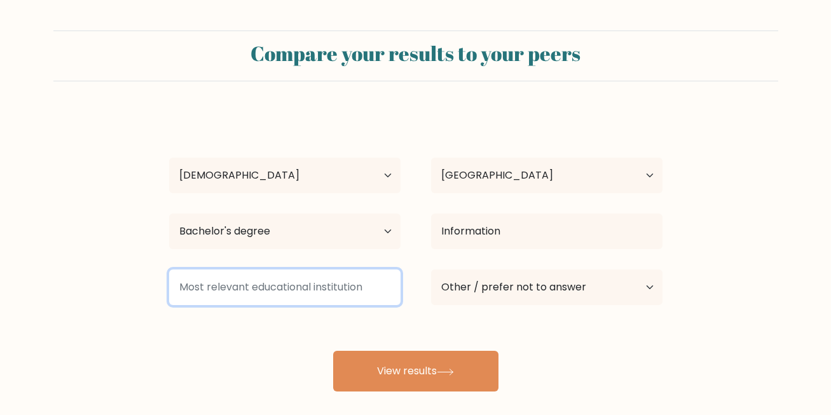
click at [317, 288] on input at bounding box center [285, 288] width 232 height 36
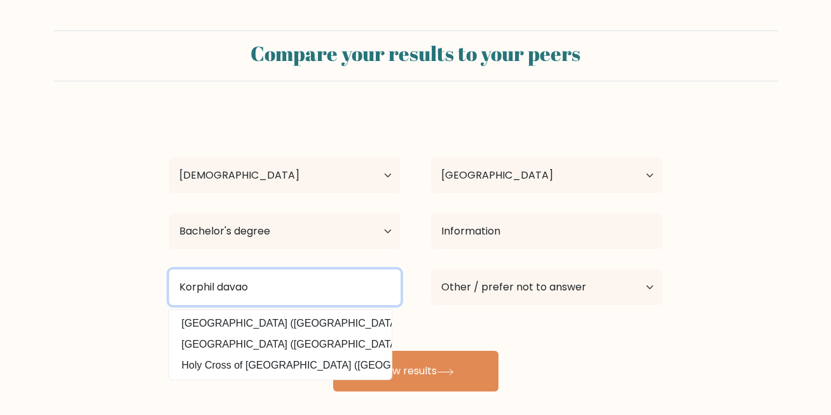
type input "Korphil davao"
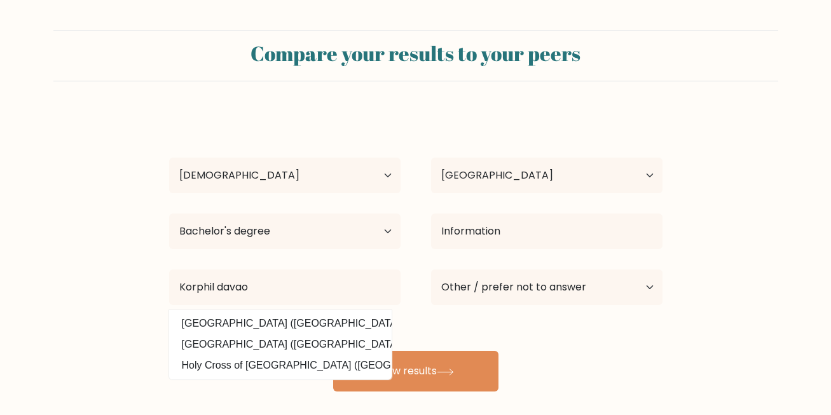
click at [516, 340] on div "Loreinz Khylle Banug Age Under 18 years old 18-24 years old 25-34 years old 35-…" at bounding box center [416, 252] width 509 height 280
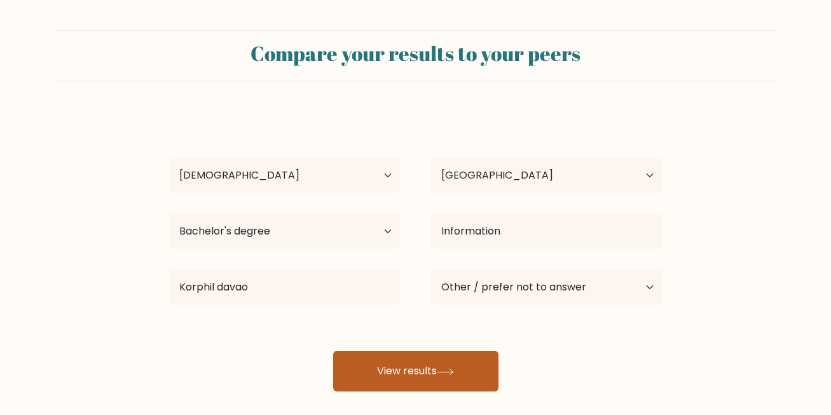
click at [443, 370] on icon at bounding box center [445, 372] width 17 height 7
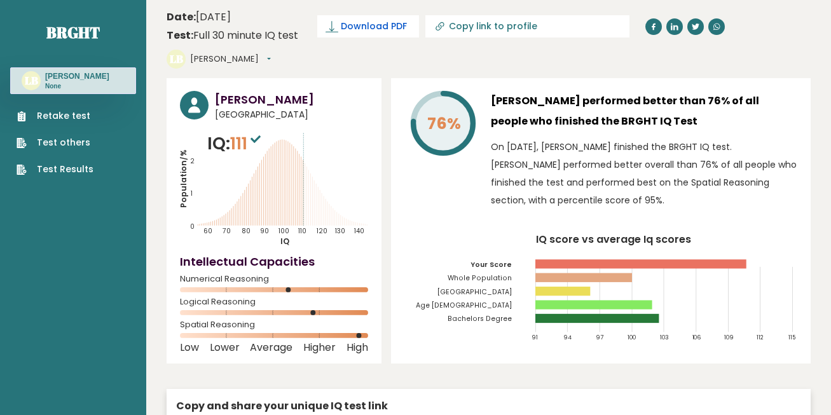
click at [362, 24] on span "Download PDF" at bounding box center [374, 26] width 66 height 13
